Goal: Transaction & Acquisition: Purchase product/service

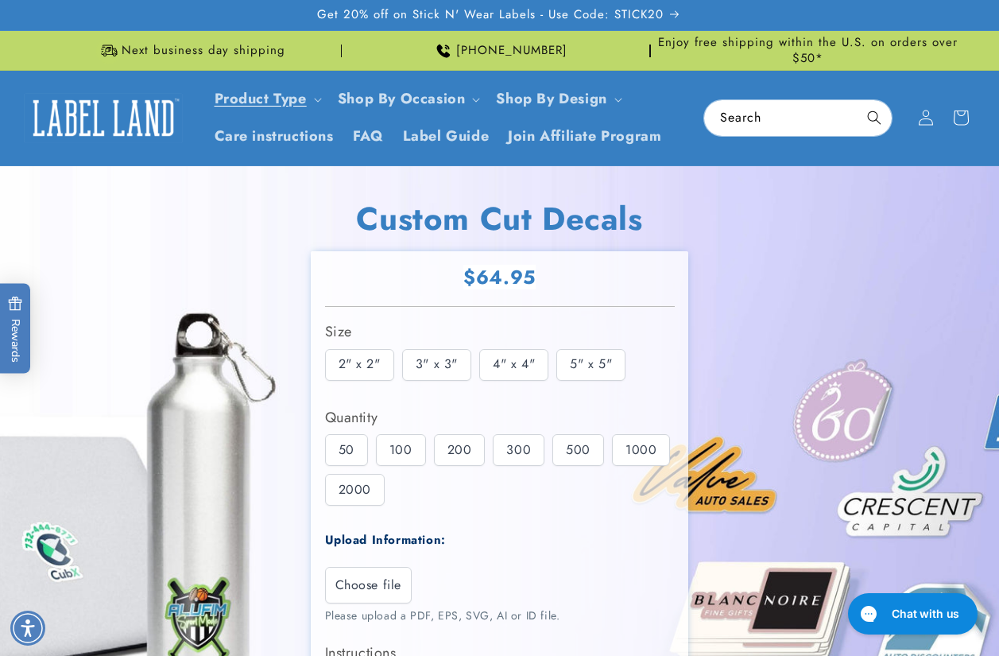
click at [79, 131] on img at bounding box center [103, 117] width 159 height 49
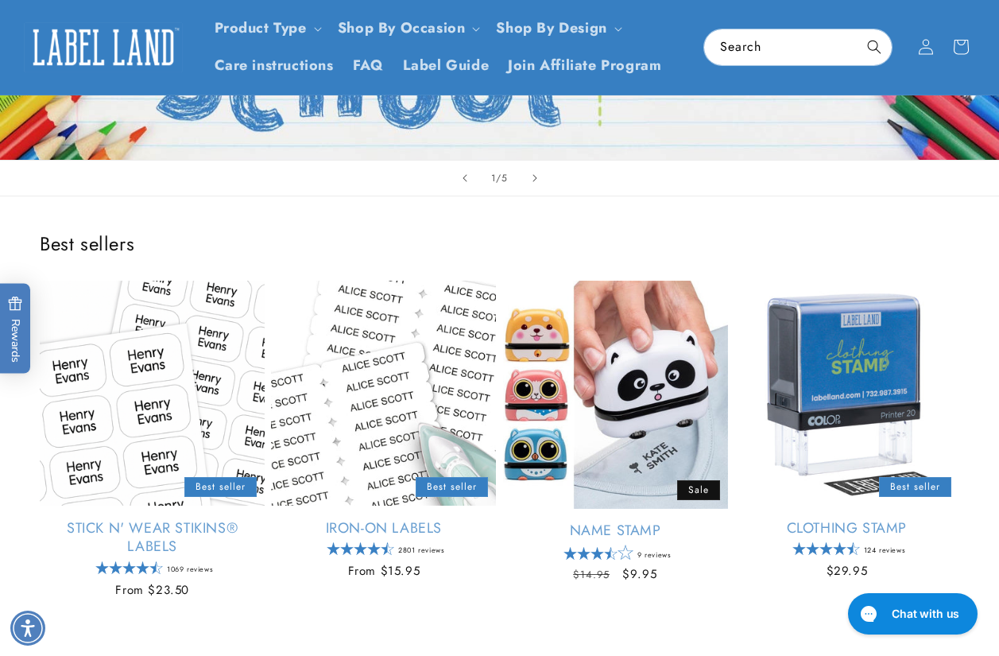
scroll to position [238, 0]
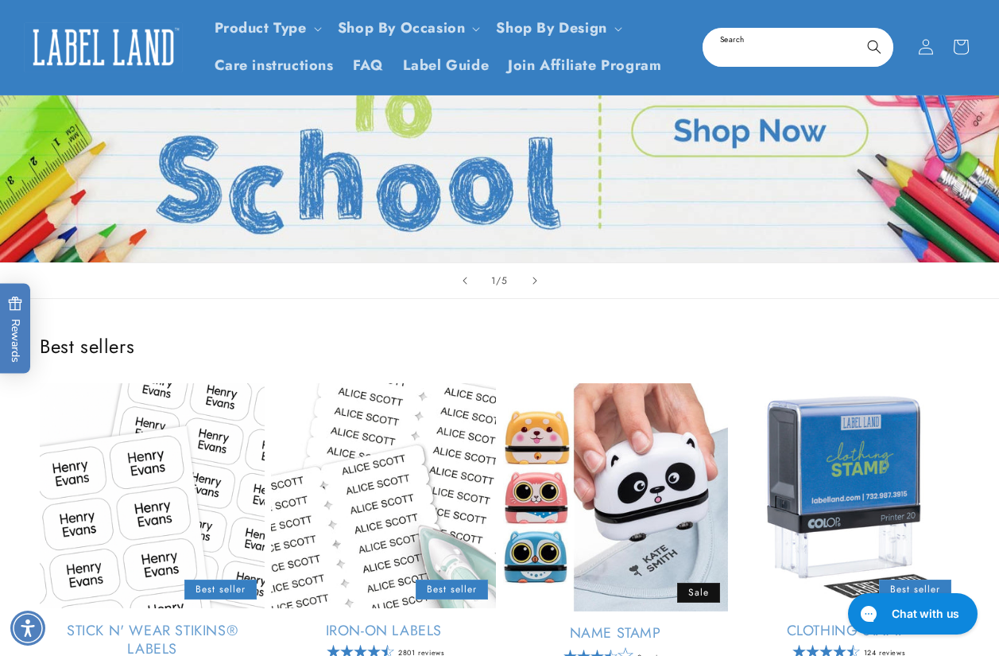
click at [798, 38] on input "Search" at bounding box center [798, 47] width 188 height 36
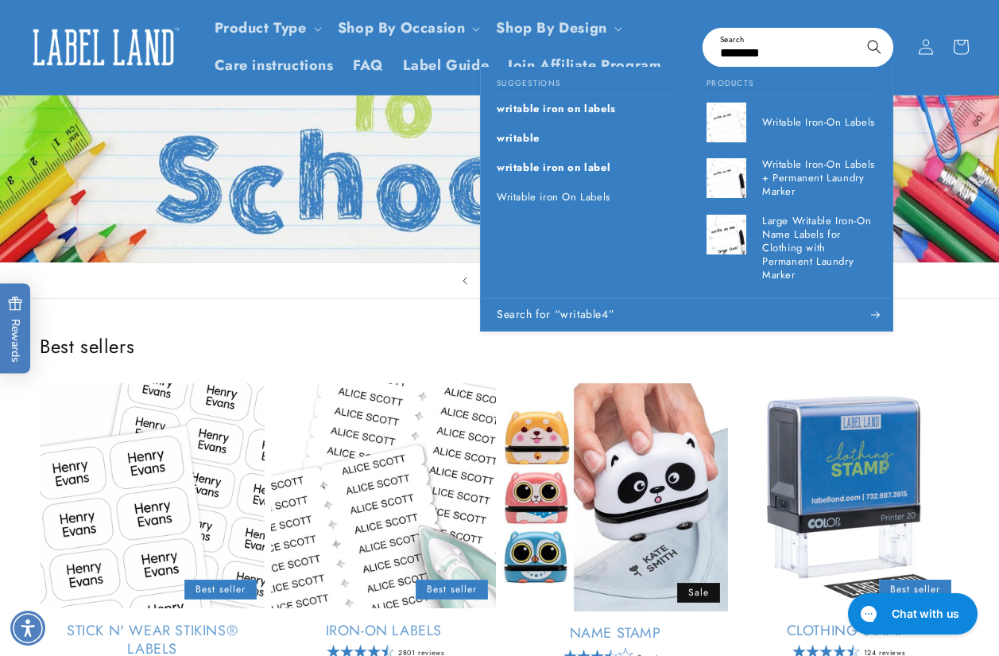
type input "********"
click at [857, 29] on button "Search" at bounding box center [874, 46] width 35 height 35
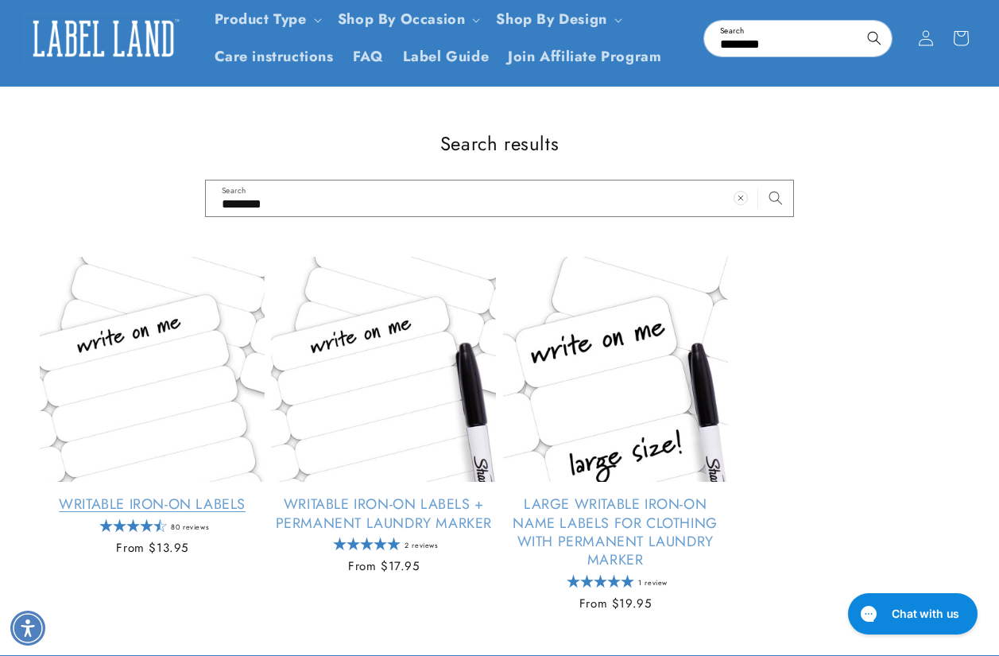
click at [123, 495] on link "Writable Iron-On Labels" at bounding box center [152, 504] width 225 height 18
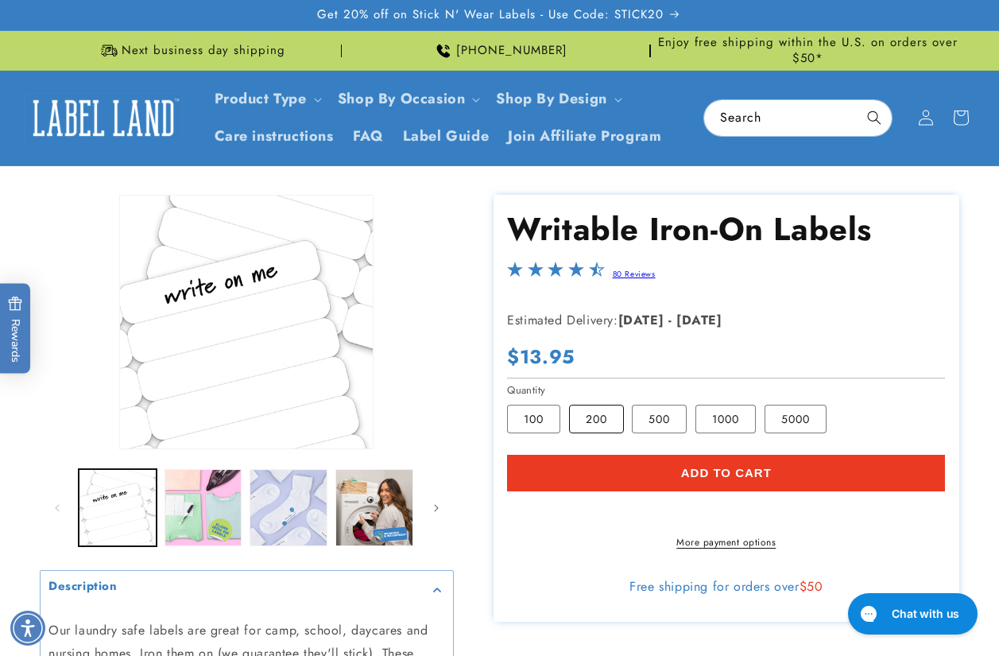
click at [602, 413] on label "200 Variant sold out or unavailable" at bounding box center [596, 419] width 55 height 29
click at [979, 281] on div "Skip to product information Open media 1 in modal Open media 2 in modal Open me…" at bounding box center [499, 525] width 999 height 661
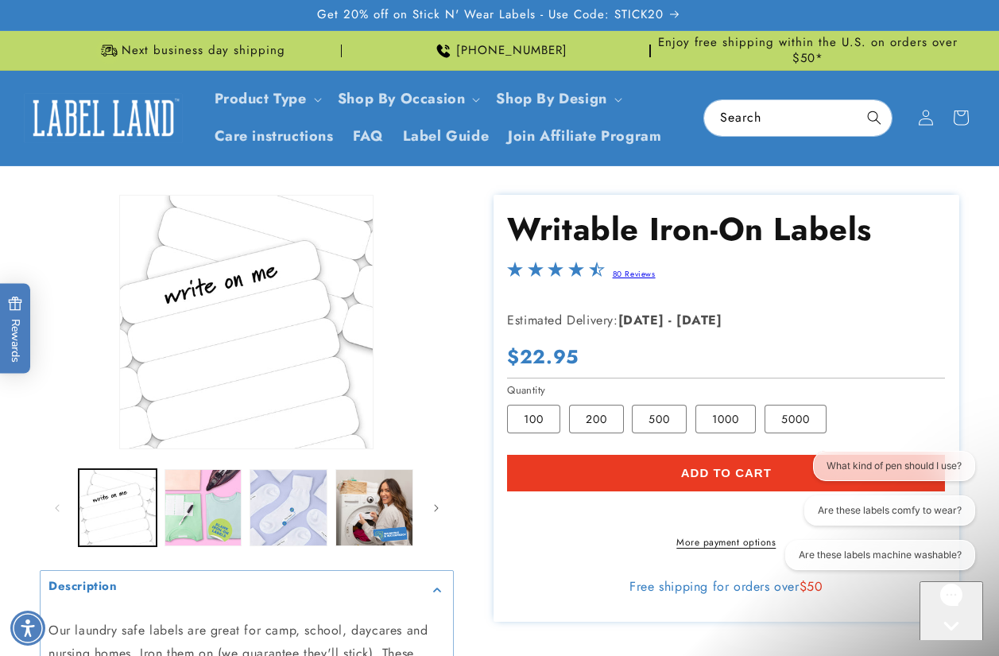
click at [983, 324] on div "Skip to product information Open media 1 in modal Open media 2 in modal Open me…" at bounding box center [499, 525] width 999 height 661
click at [945, 645] on icon "Gorgias live chat" at bounding box center [952, 653] width 16 height 16
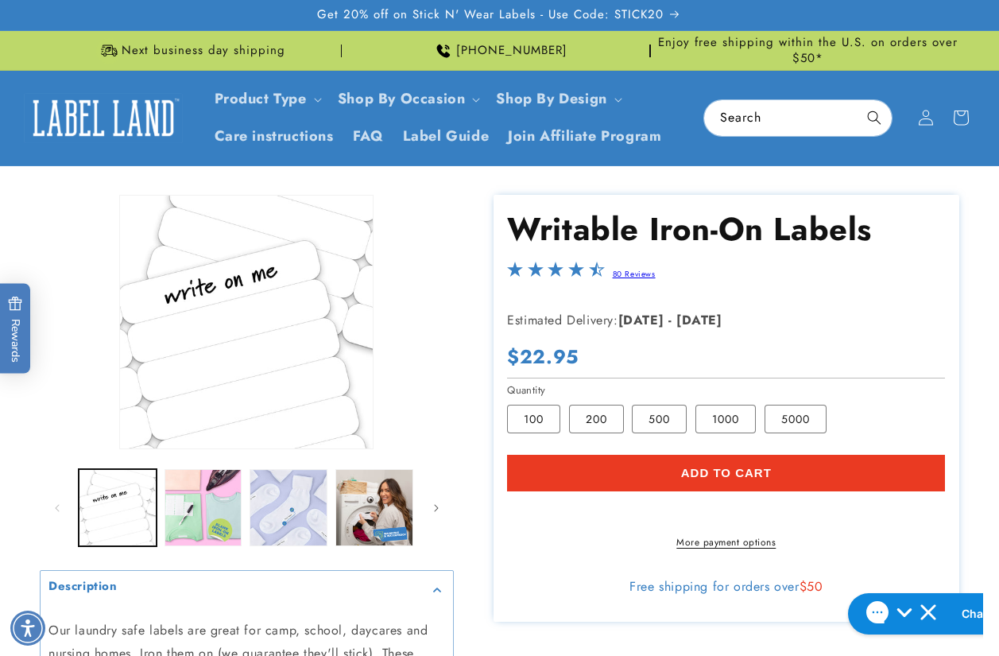
click at [23, 511] on div "Skip to product information Open media 1 in modal Open media 2 in modal Open me…" at bounding box center [499, 525] width 999 height 661
click at [972, 325] on div "Skip to product information Open media 1 in modal Open media 2 in modal Open me…" at bounding box center [499, 525] width 999 height 661
click at [25, 431] on div "Skip to product information Open media 1 in modal Open media 2 in modal Open me…" at bounding box center [499, 525] width 999 height 661
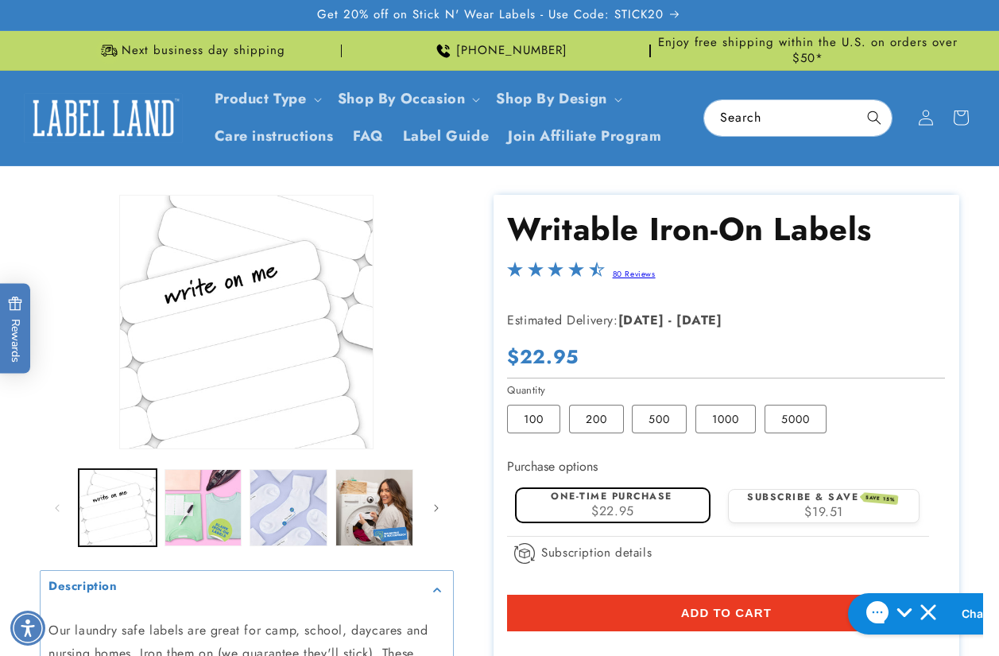
click at [977, 319] on div "Skip to product information Open media 1 in modal Open media 2 in modal Open me…" at bounding box center [499, 525] width 999 height 661
click at [18, 477] on div "Skip to product information Open media 1 in modal Open media 2 in modal Open me…" at bounding box center [499, 525] width 999 height 661
click at [21, 467] on div "Skip to product information Open media 1 in modal Open media 2 in modal Open me…" at bounding box center [499, 525] width 999 height 661
click at [984, 348] on div "Skip to product information Open media 1 in modal Open media 2 in modal Open me…" at bounding box center [499, 525] width 999 height 661
click at [35, 436] on div "Skip to product information Open media 1 in modal Open media 2 in modal Open me…" at bounding box center [499, 525] width 999 height 661
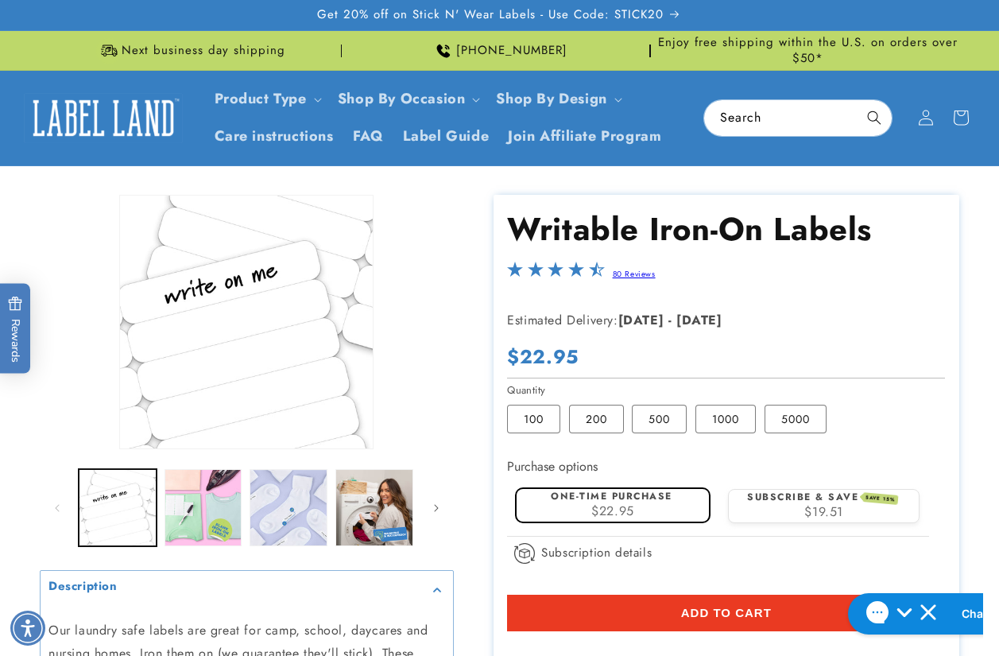
click at [979, 261] on div "Skip to product information Open media 1 in modal Open media 2 in modal Open me…" at bounding box center [499, 525] width 999 height 661
click at [532, 424] on label "100 Variant sold out or unavailable" at bounding box center [533, 419] width 53 height 29
click at [969, 348] on div "Skip to product information Open media 1 in modal Open media 2 in modal Open me…" at bounding box center [499, 525] width 999 height 661
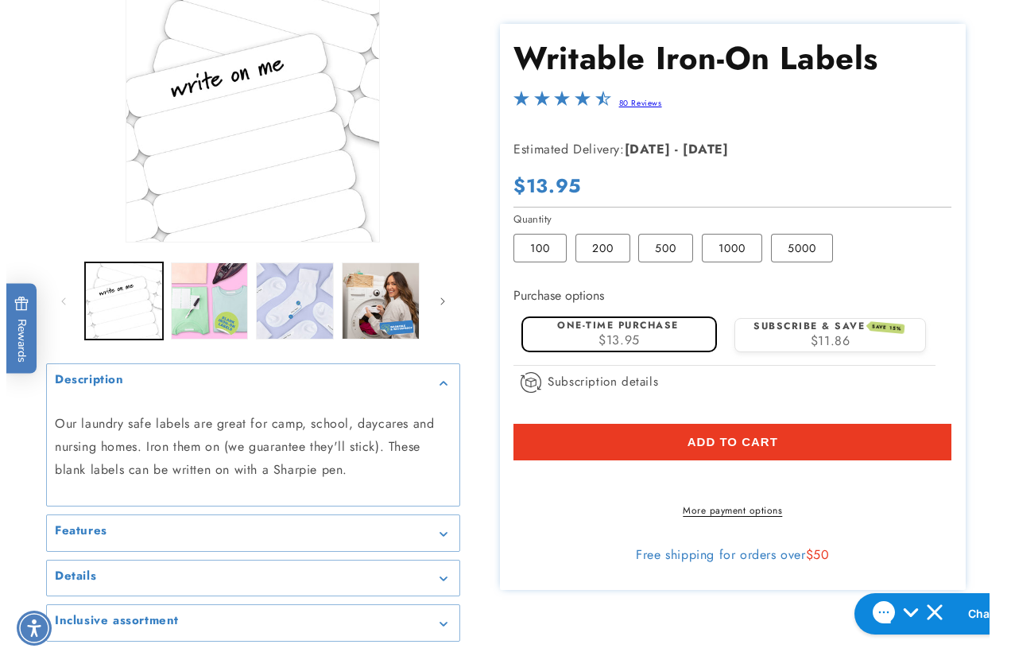
scroll to position [238, 0]
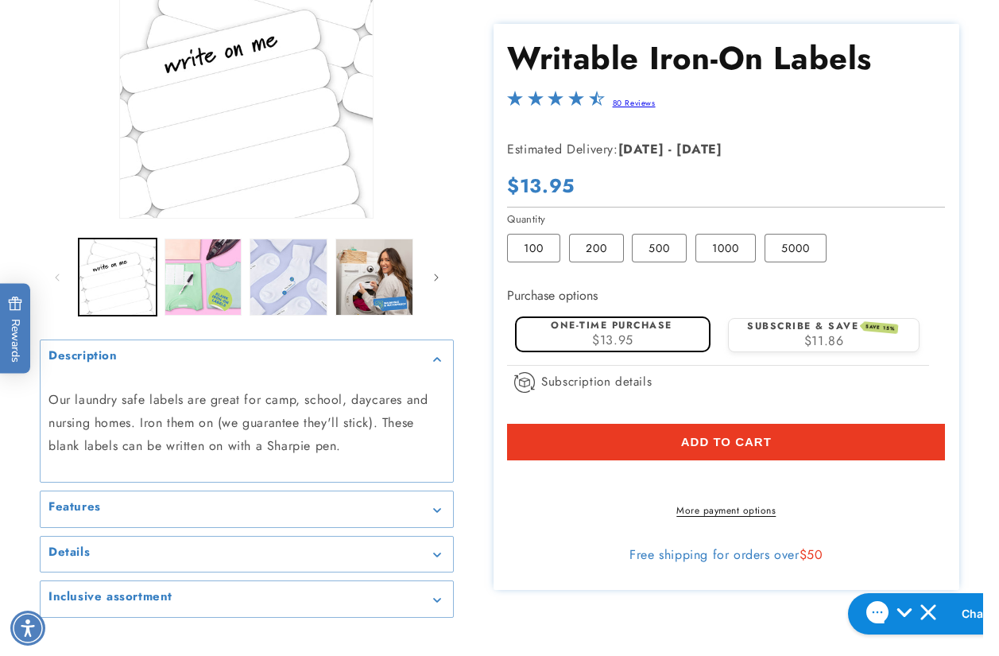
click at [10, 448] on div "Skip to product information Open media 1 in modal Open media 2 in modal Open me…" at bounding box center [499, 286] width 999 height 661
click at [976, 289] on div "Skip to product information Open media 1 in modal Open media 2 in modal Open me…" at bounding box center [499, 286] width 999 height 661
click at [706, 440] on span "Add to cart" at bounding box center [726, 442] width 91 height 14
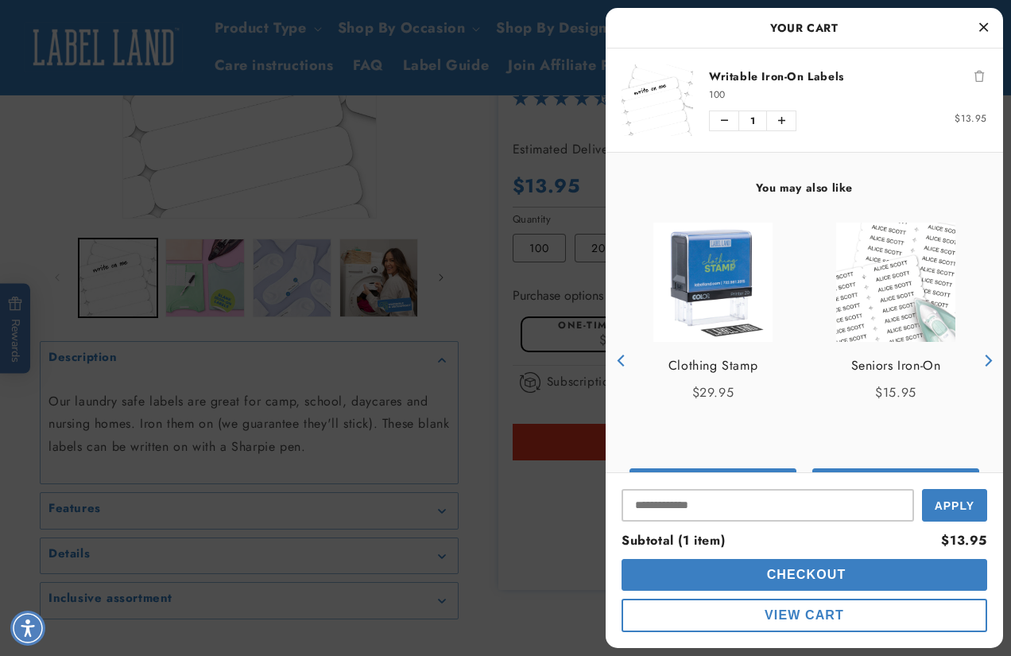
click at [786, 577] on span "Checkout" at bounding box center [804, 575] width 83 height 14
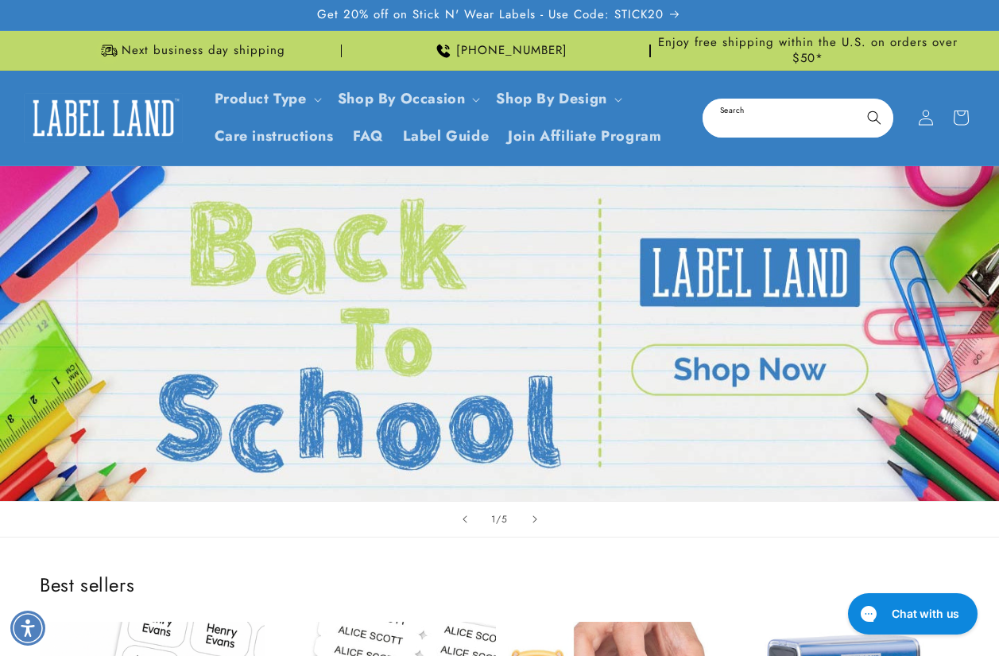
click at [763, 126] on input "Search" at bounding box center [798, 118] width 188 height 36
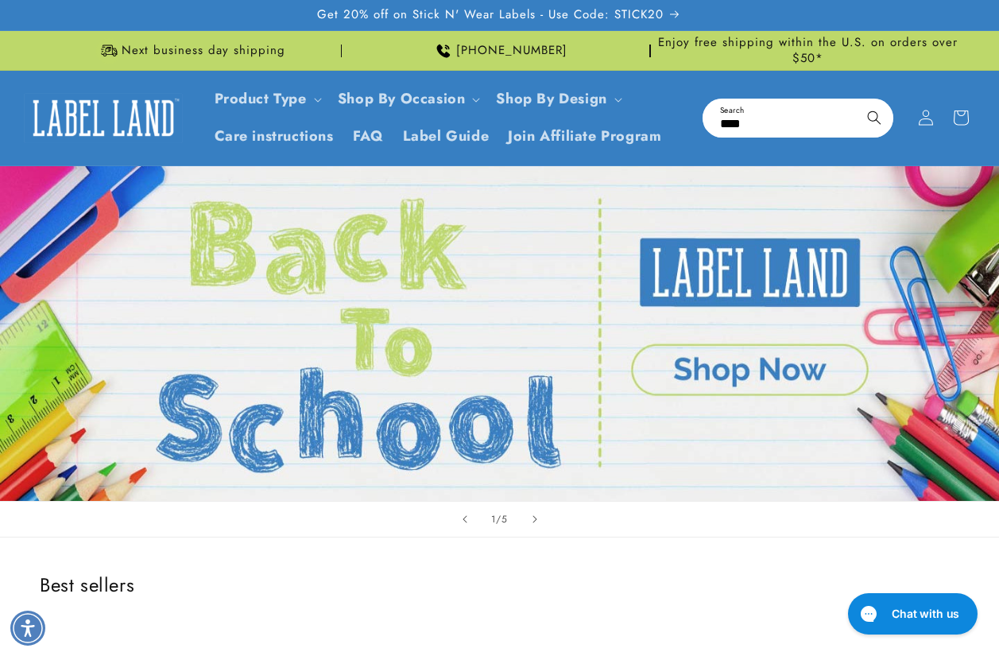
type input "****"
click at [857, 100] on button "Search" at bounding box center [874, 117] width 35 height 35
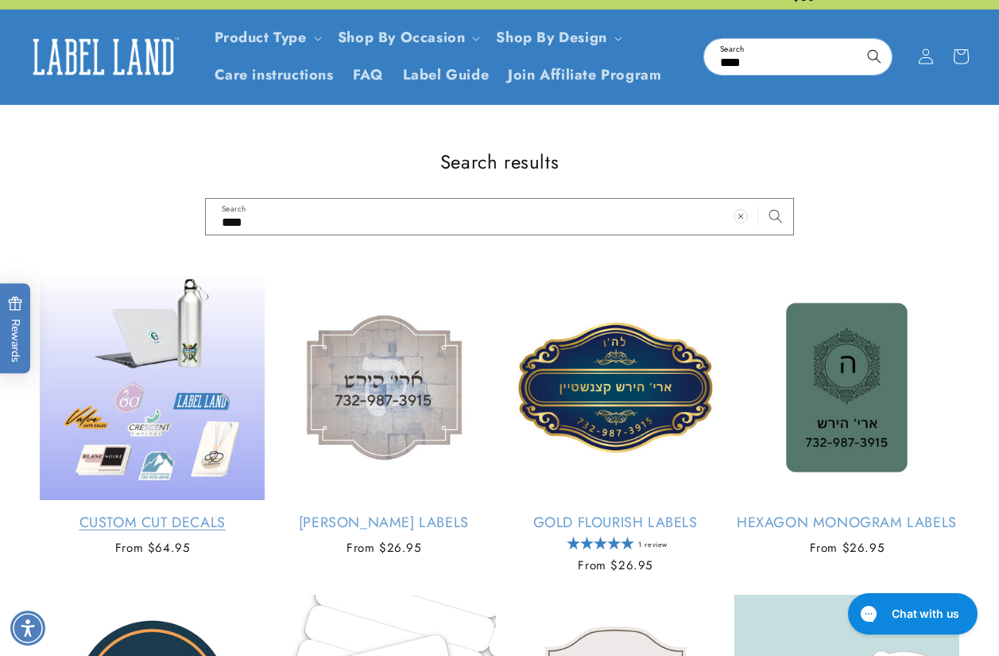
scroll to position [79, 0]
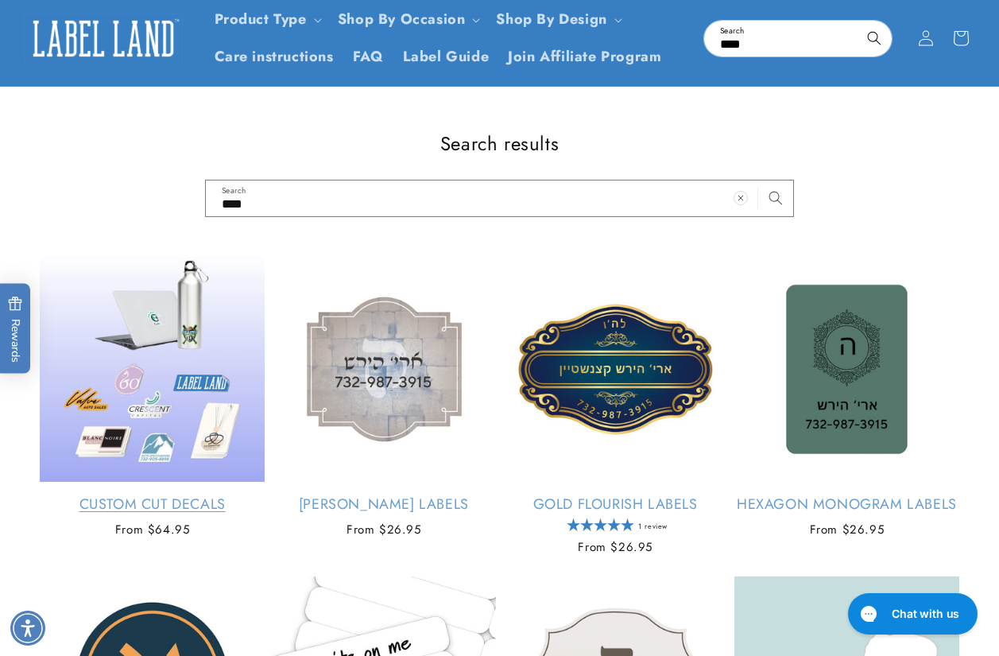
click at [130, 495] on link "Custom Cut Decals" at bounding box center [152, 504] width 225 height 18
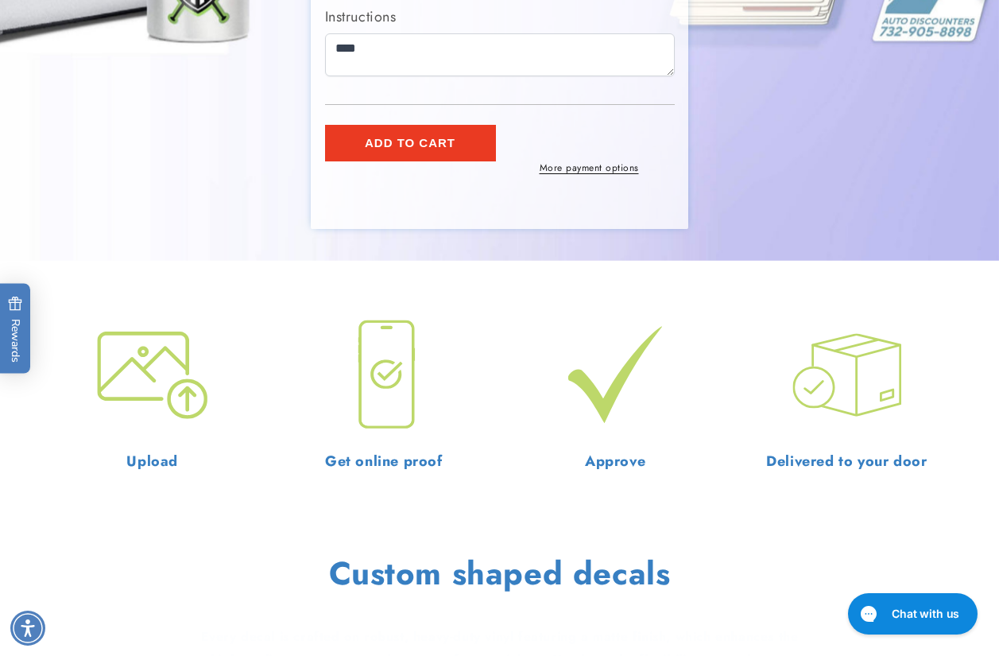
scroll to position [874, 0]
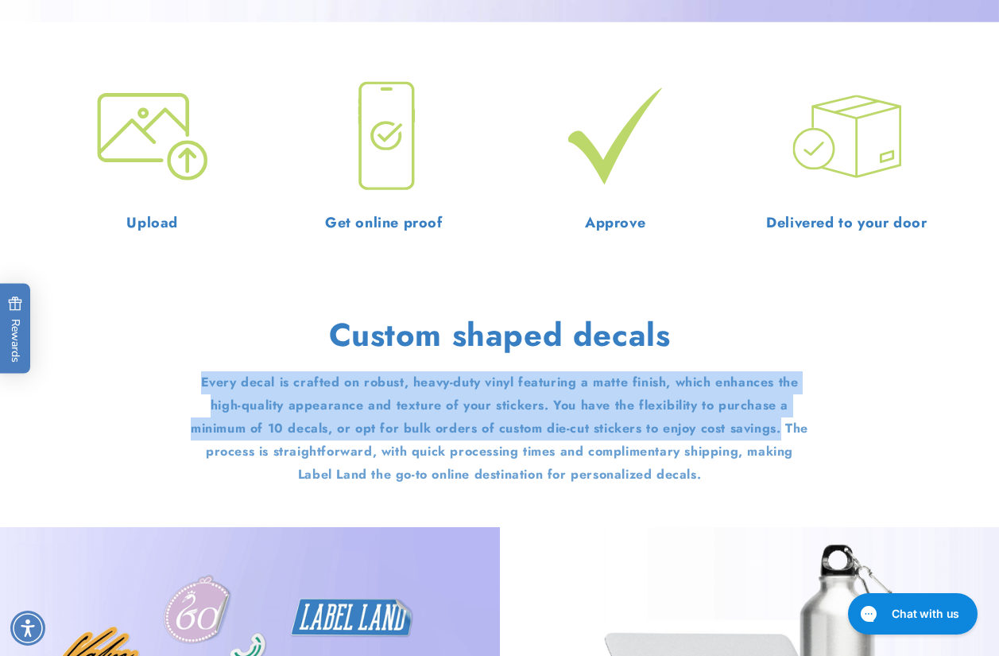
drag, startPoint x: 797, startPoint y: 442, endPoint x: 196, endPoint y: 394, distance: 602.9
click at [196, 394] on p "Every decal is crafted on robust, heavy-duty vinyl featuring a matte finish, wh…" at bounding box center [500, 428] width 620 height 114
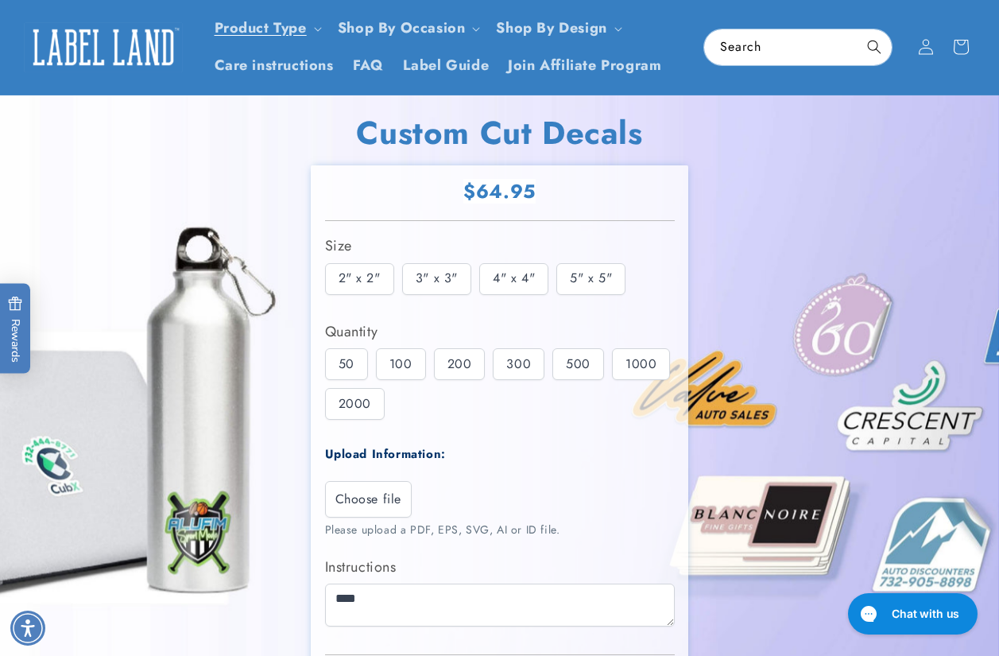
scroll to position [0, 0]
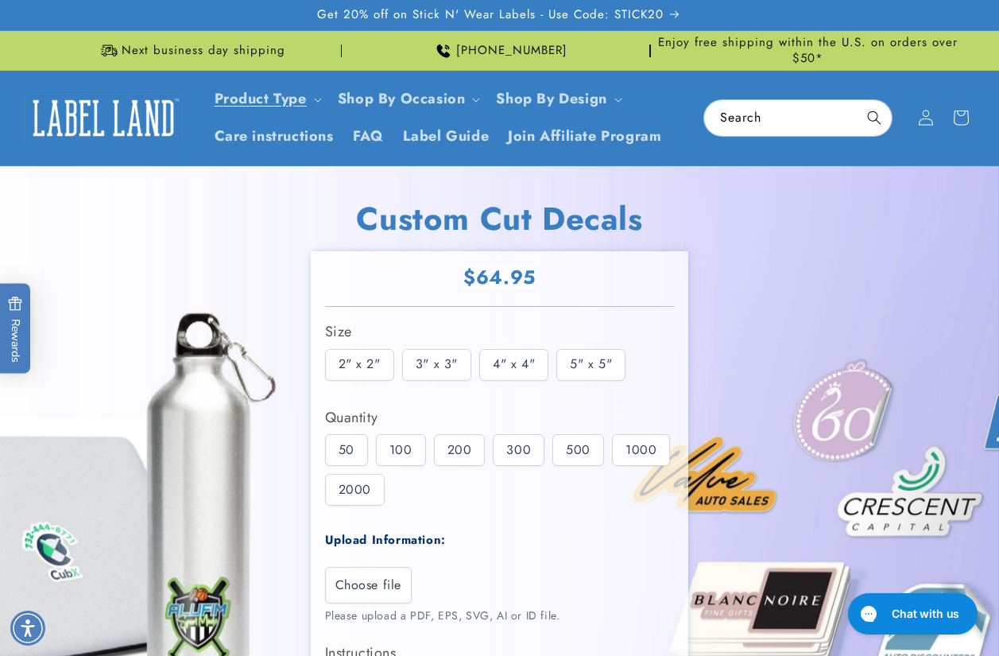
click at [240, 208] on img at bounding box center [499, 531] width 999 height 731
click at [148, 209] on img at bounding box center [499, 531] width 999 height 731
click at [145, 231] on img at bounding box center [499, 531] width 999 height 731
click at [818, 200] on img at bounding box center [499, 531] width 999 height 731
click at [443, 268] on div "Regular price $64.95 Regular price Sale price $64.95 Unit price / per Sale Sold…" at bounding box center [500, 279] width 350 height 29
